Goal: Task Accomplishment & Management: Complete application form

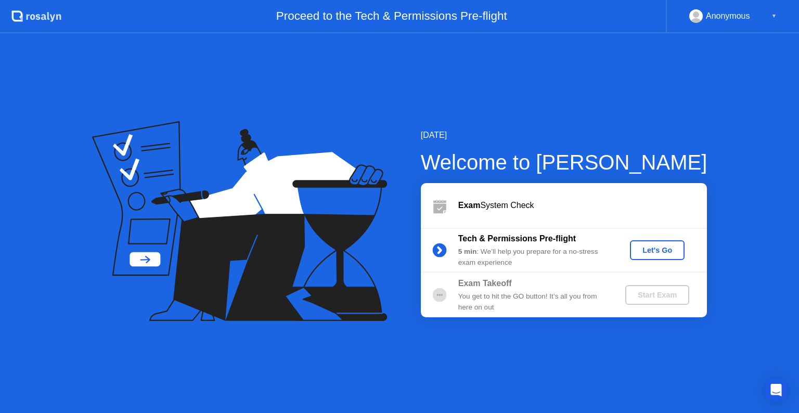
click at [647, 256] on button "Let's Go" at bounding box center [657, 250] width 55 height 20
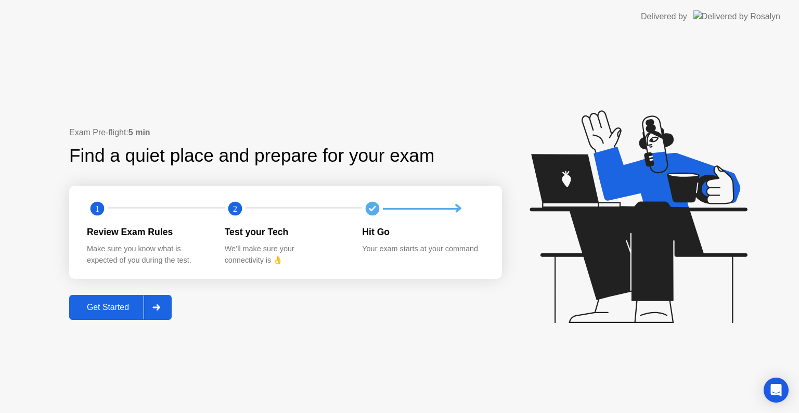
click at [131, 312] on div "Get Started" at bounding box center [107, 307] width 71 height 9
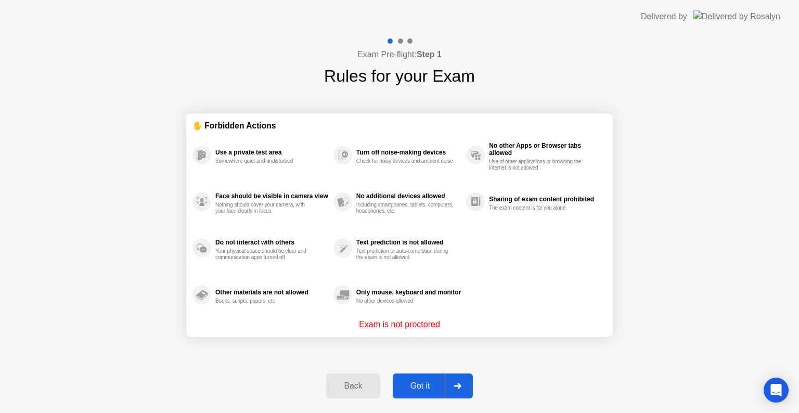
click at [425, 387] on div "Got it" at bounding box center [420, 385] width 49 height 9
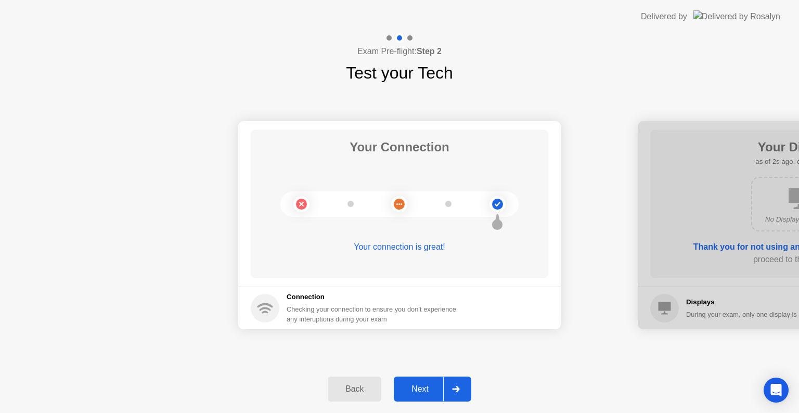
click at [428, 394] on div "Next" at bounding box center [420, 389] width 46 height 9
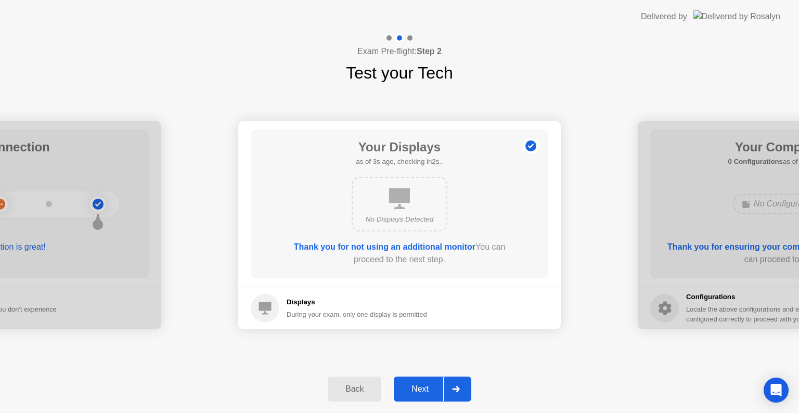
click at [428, 390] on div "Next" at bounding box center [420, 389] width 46 height 9
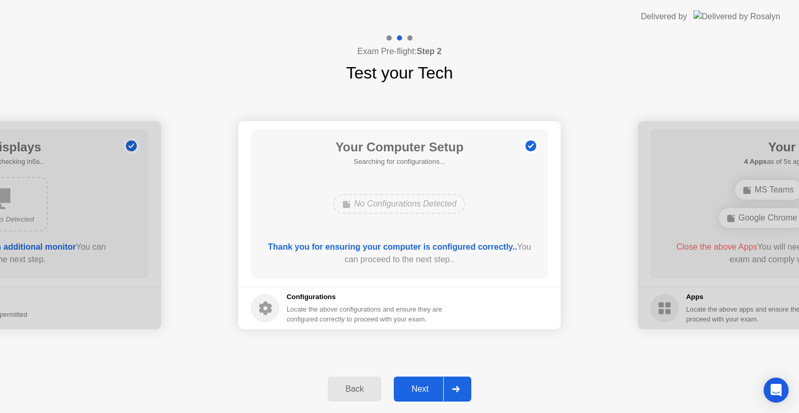
click at [427, 390] on div "Next" at bounding box center [420, 389] width 46 height 9
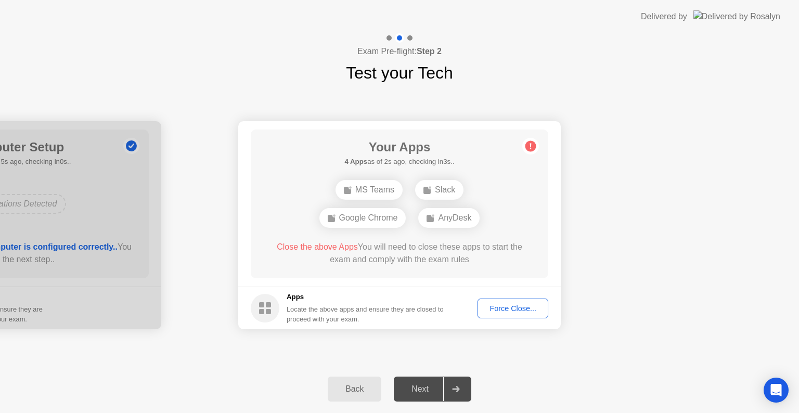
click at [512, 302] on button "Force Close..." at bounding box center [513, 309] width 71 height 20
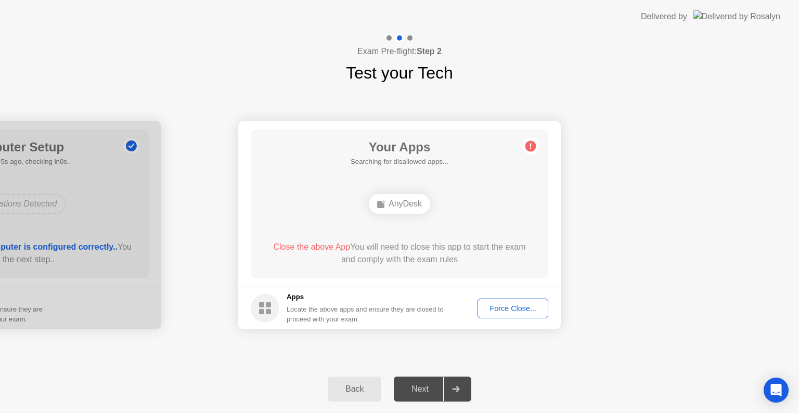
click at [506, 307] on div "Force Close..." at bounding box center [512, 308] width 63 height 8
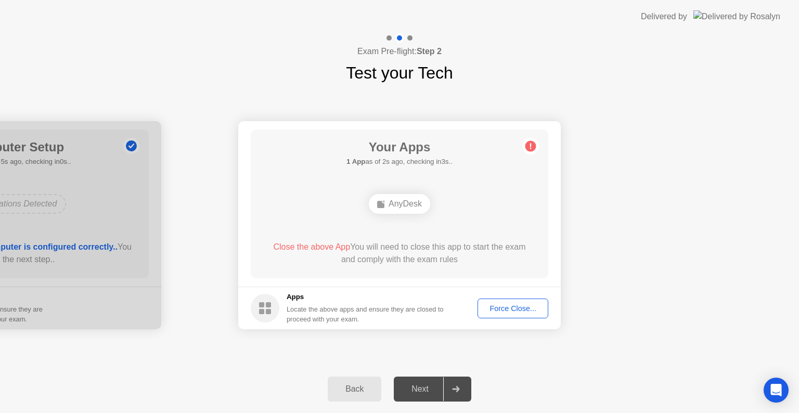
click at [226, 368] on div "Back Next" at bounding box center [399, 389] width 799 height 48
click at [525, 308] on div "Force Close..." at bounding box center [512, 308] width 63 height 8
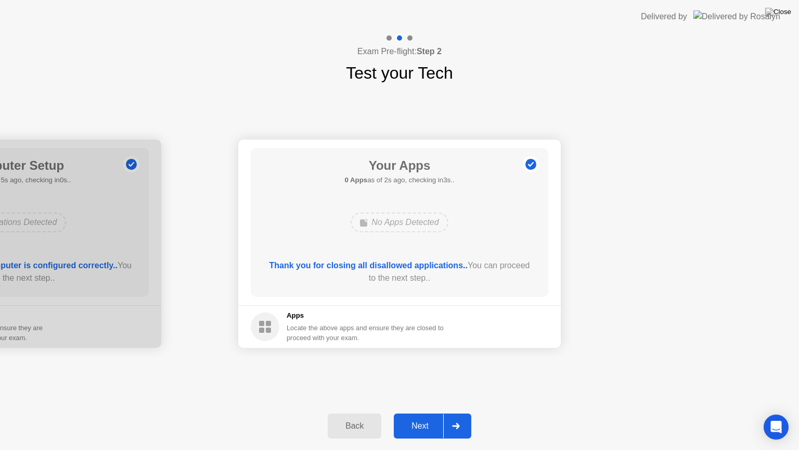
click at [420, 413] on div "Next" at bounding box center [420, 425] width 46 height 9
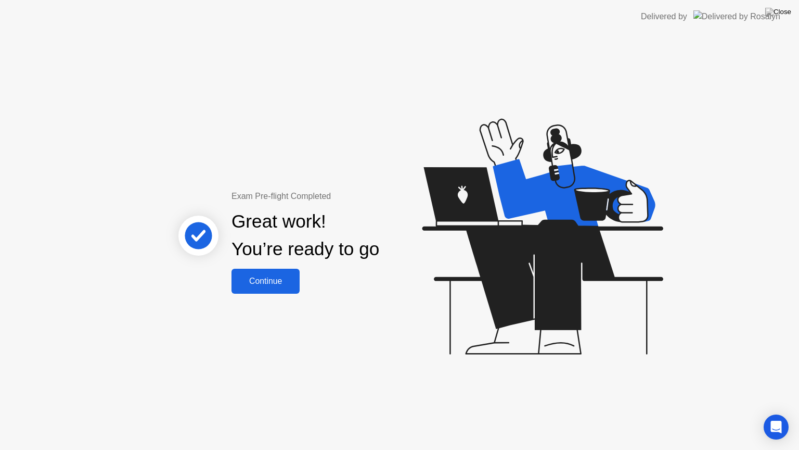
click at [275, 277] on div "Continue" at bounding box center [266, 280] width 62 height 9
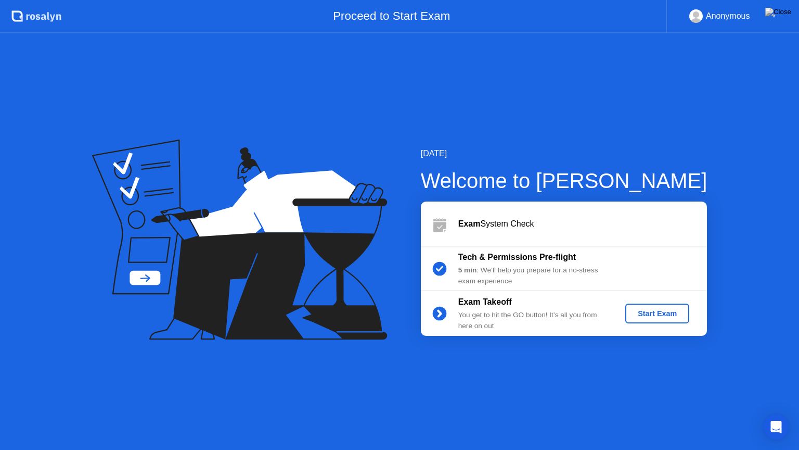
click at [654, 310] on div "Start Exam" at bounding box center [658, 313] width 56 height 8
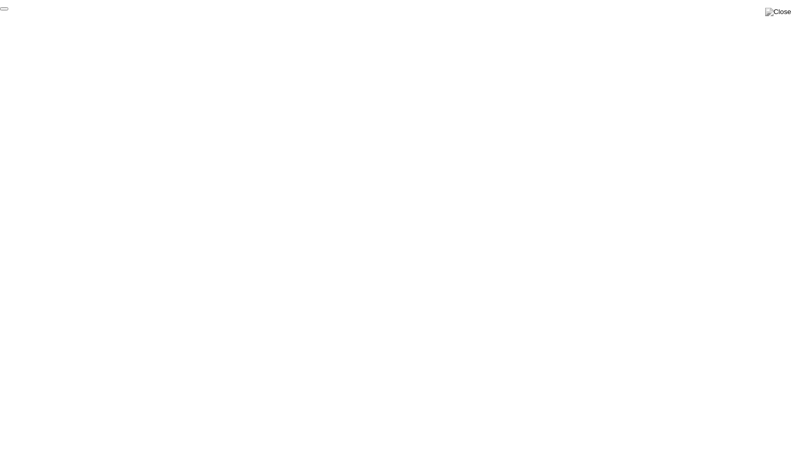
click div "End Proctoring Session"
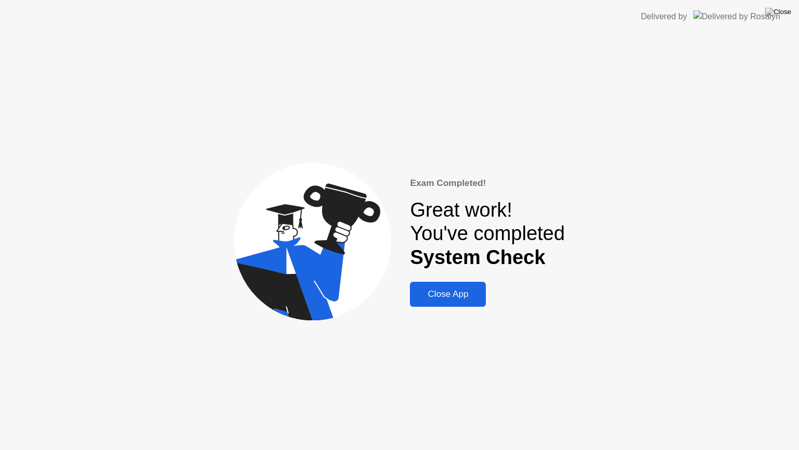
click at [472, 297] on div "Close App" at bounding box center [448, 294] width 70 height 10
